Goal: Information Seeking & Learning: Find specific fact

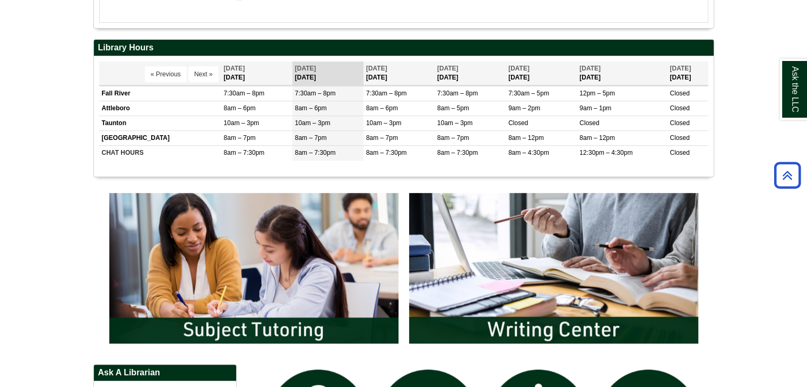
scroll to position [633, 0]
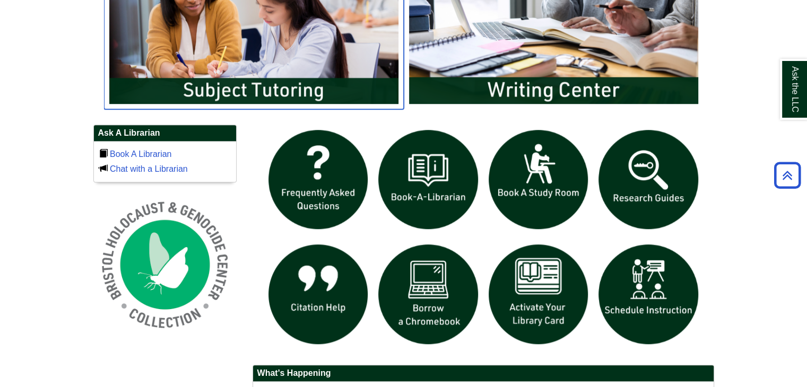
click at [316, 71] on img "slideshow" at bounding box center [254, 28] width 300 height 161
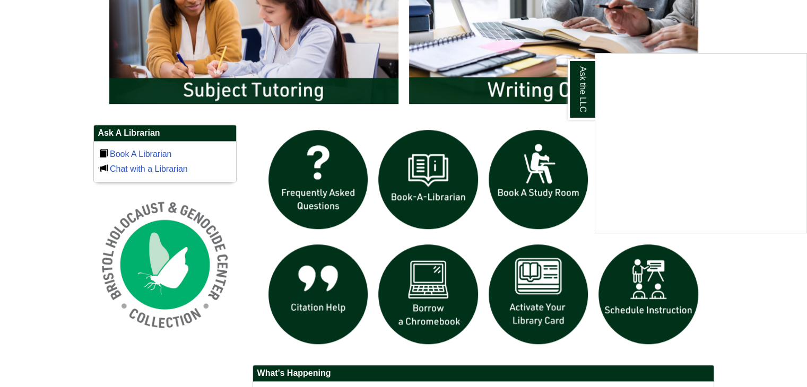
click at [277, 61] on div "Ask the LLC" at bounding box center [403, 193] width 807 height 387
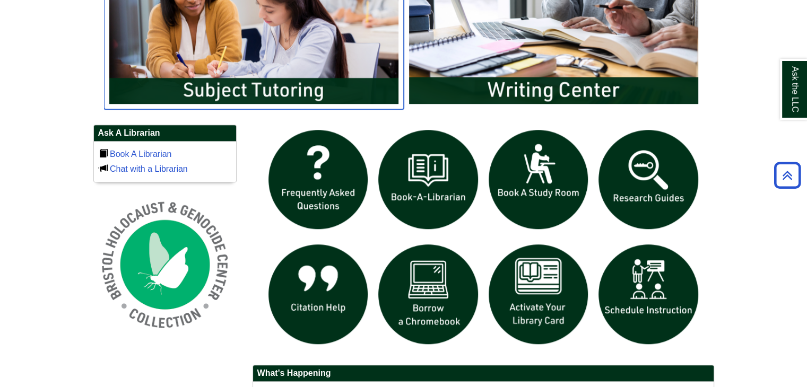
click at [279, 88] on img "slideshow" at bounding box center [254, 28] width 300 height 161
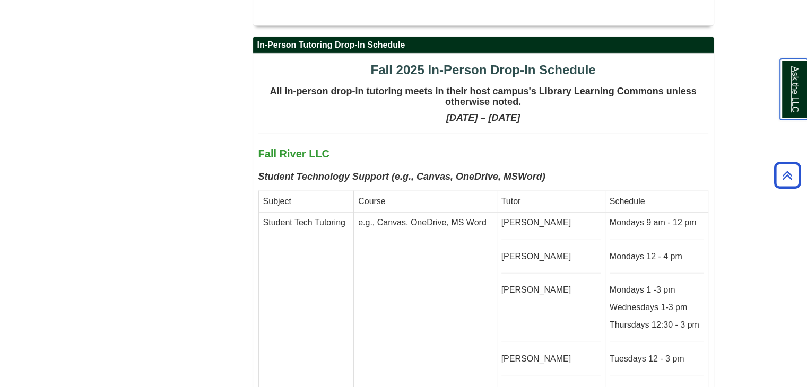
scroll to position [2733, 0]
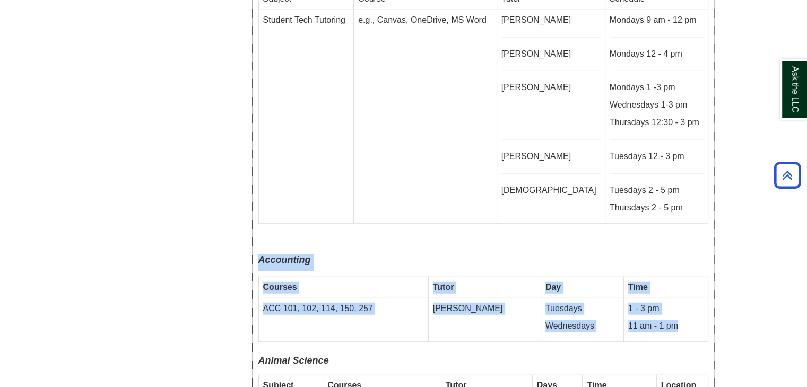
drag, startPoint x: 258, startPoint y: 211, endPoint x: 688, endPoint y: 275, distance: 435.0
copy div "Accounting Courses Tutor Day Time ACC 101, 102, 114, 150, 257 Peter K. Tuesdays…"
